Goal: Task Accomplishment & Management: Use online tool/utility

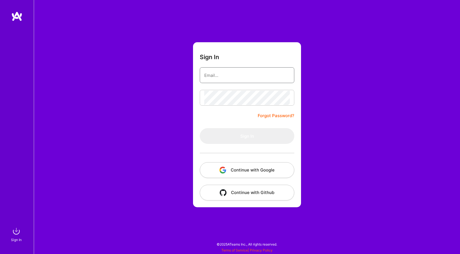
type input "[PERSON_NAME][EMAIL_ADDRESS][PERSON_NAME][DOMAIN_NAME]"
click at [247, 136] on button "Sign In" at bounding box center [247, 136] width 95 height 16
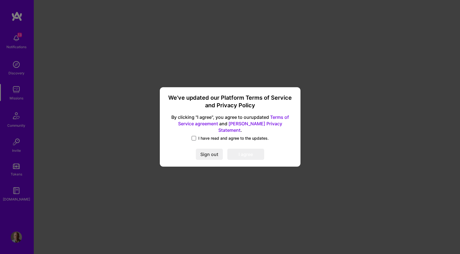
click at [195, 136] on span at bounding box center [194, 138] width 5 height 5
click at [0, 0] on input "I have read and agree to the updates." at bounding box center [0, 0] width 0 height 0
click at [246, 156] on button "I agree" at bounding box center [246, 154] width 37 height 11
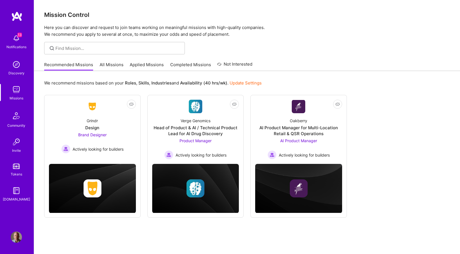
click at [112, 65] on link "All Missions" at bounding box center [112, 66] width 24 height 9
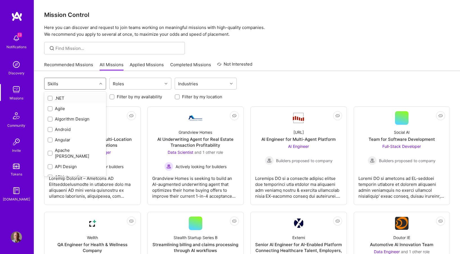
click at [99, 83] on div at bounding box center [101, 83] width 9 height 7
click at [97, 85] on div "Skills" at bounding box center [70, 83] width 53 height 11
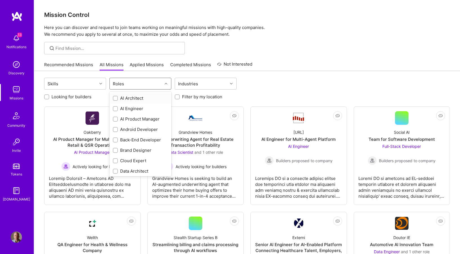
click at [119, 84] on div "Roles" at bounding box center [119, 84] width 14 height 8
click at [116, 169] on input "checkbox" at bounding box center [116, 170] width 4 height 4
checkbox input "true"
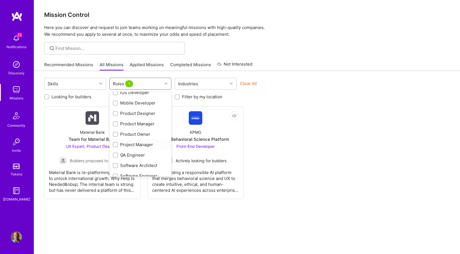
scroll to position [170, 0]
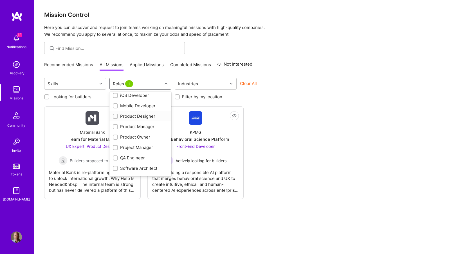
click at [116, 115] on input "checkbox" at bounding box center [116, 117] width 4 height 4
checkbox input "true"
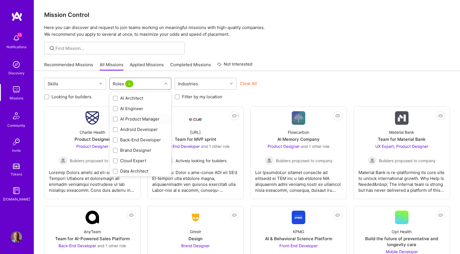
scroll to position [0, 0]
click at [247, 103] on div "Skills option Product Designer, selected. option AI Product Manager focused, 3 …" at bounding box center [247, 194] width 426 height 247
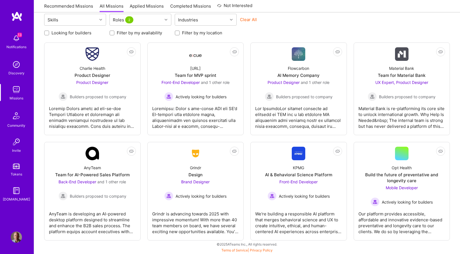
scroll to position [64, 0]
click at [196, 161] on div "Grindr Design Brand Designer Actively looking for builders" at bounding box center [195, 180] width 87 height 40
